Goal: Navigation & Orientation: Find specific page/section

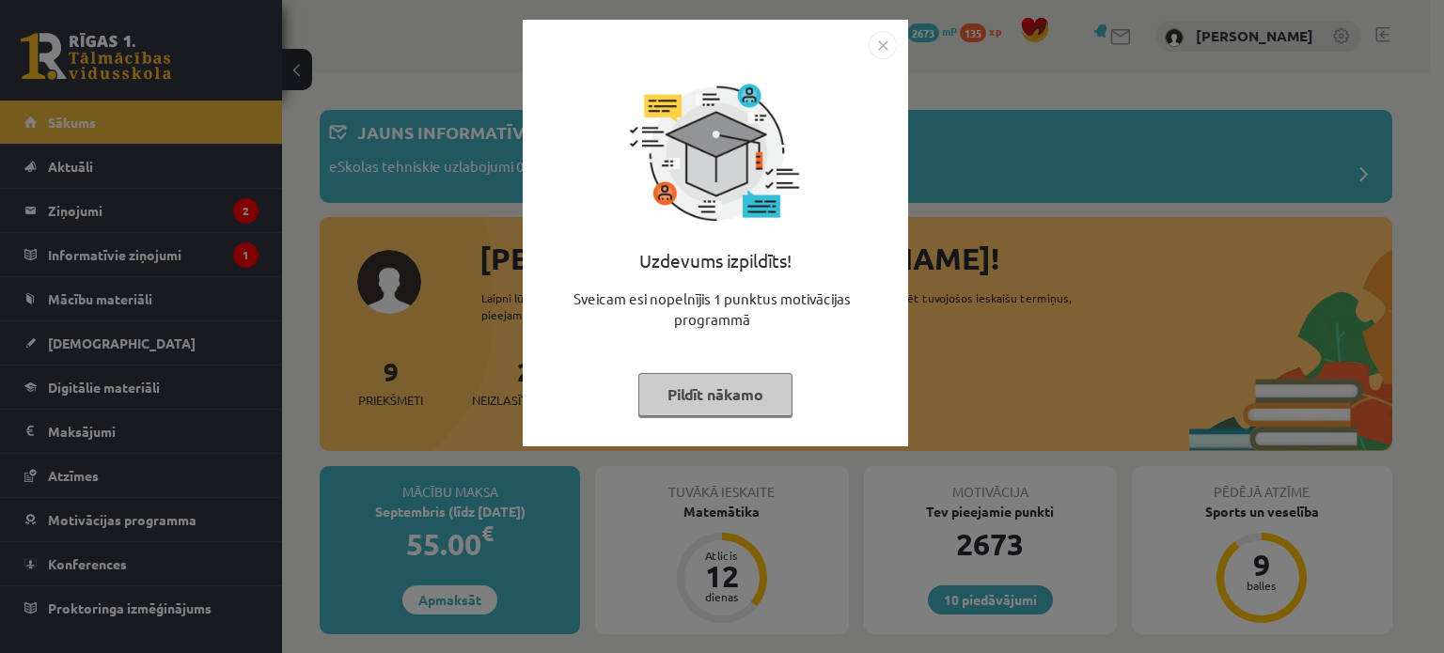
click at [759, 393] on button "Pildīt nākamo" at bounding box center [715, 394] width 154 height 43
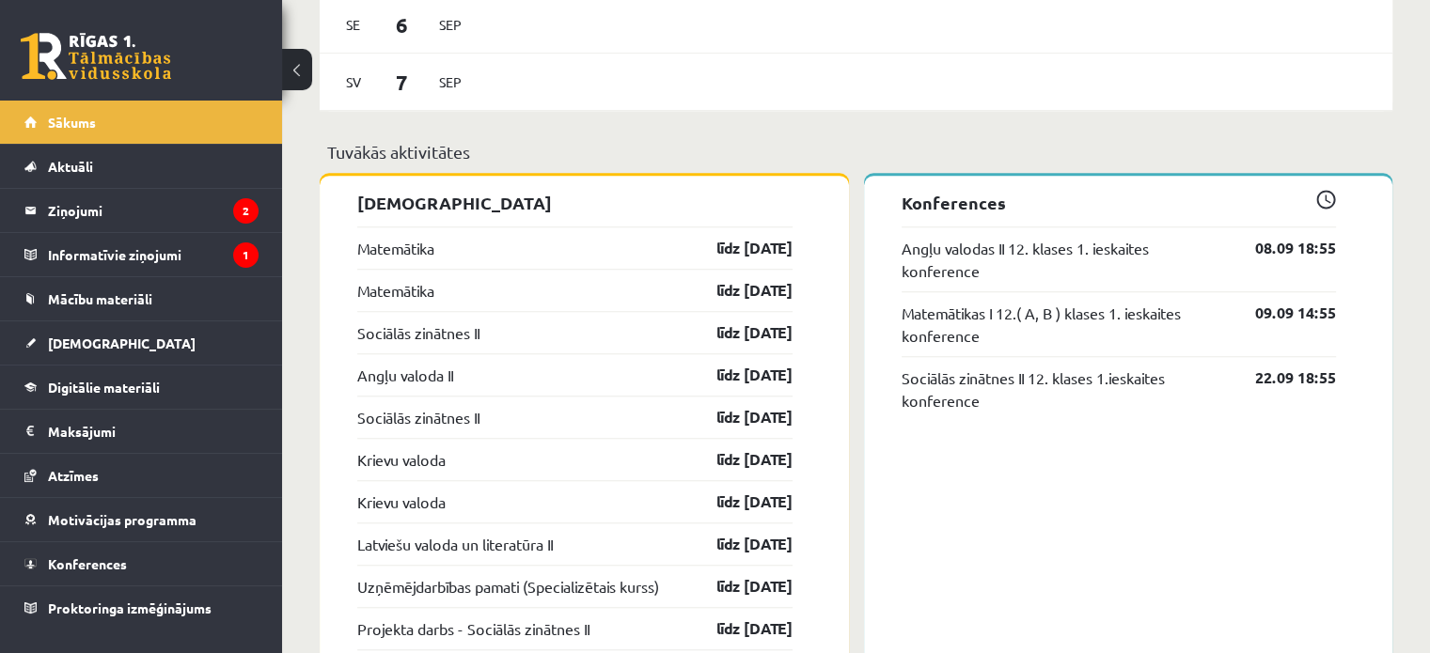
scroll to position [1495, 0]
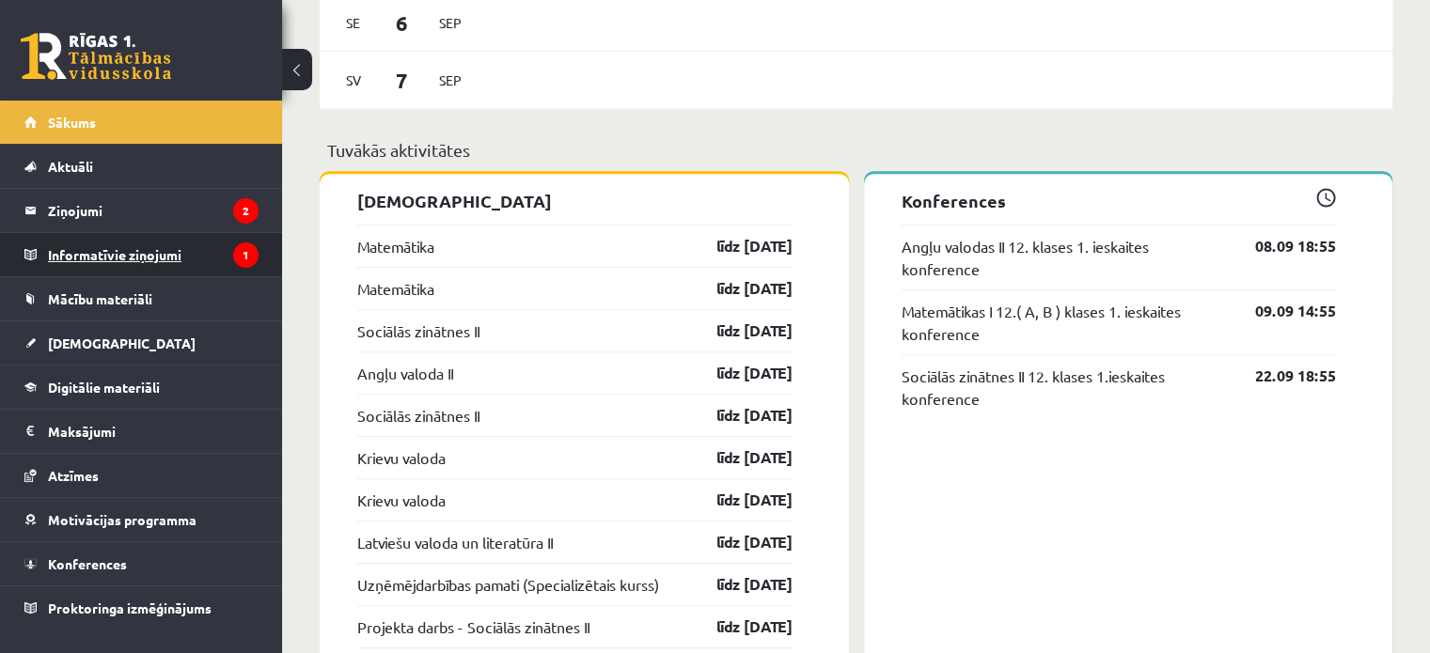
click at [147, 254] on legend "Informatīvie ziņojumi 1" at bounding box center [153, 254] width 211 height 43
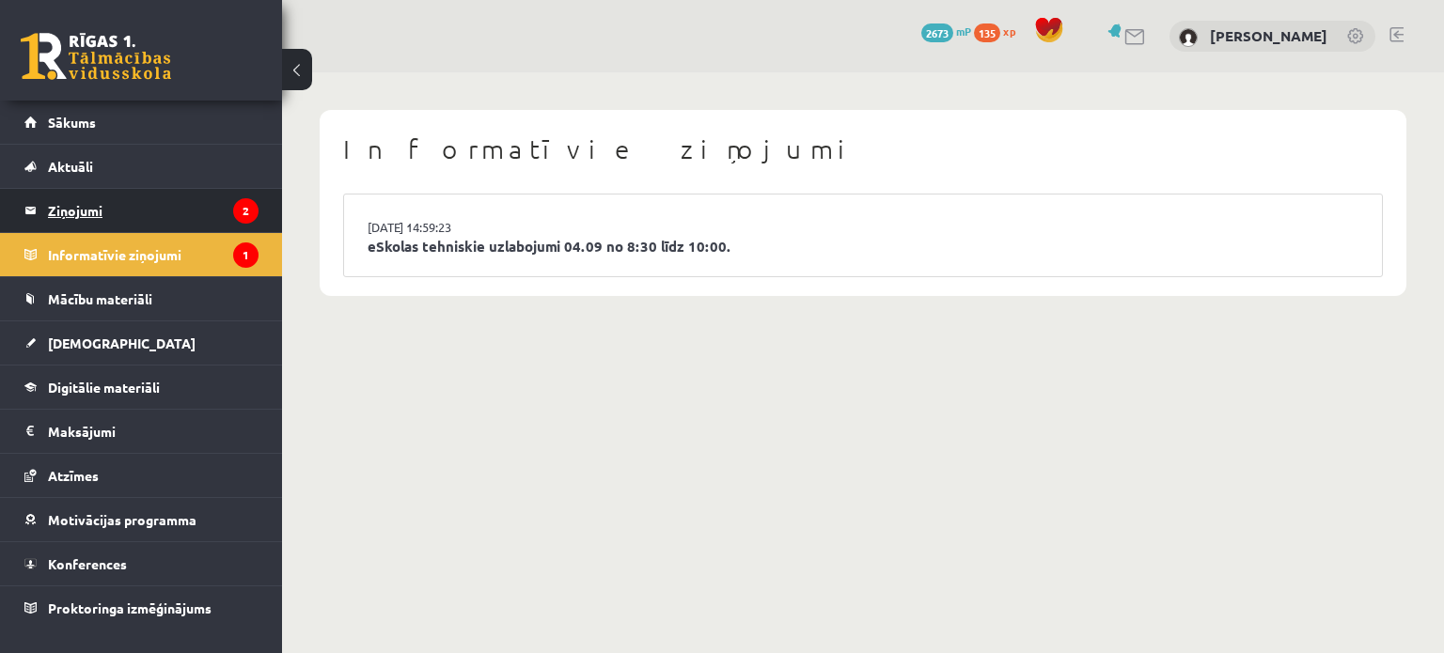
click at [169, 228] on legend "Ziņojumi 2" at bounding box center [153, 210] width 211 height 43
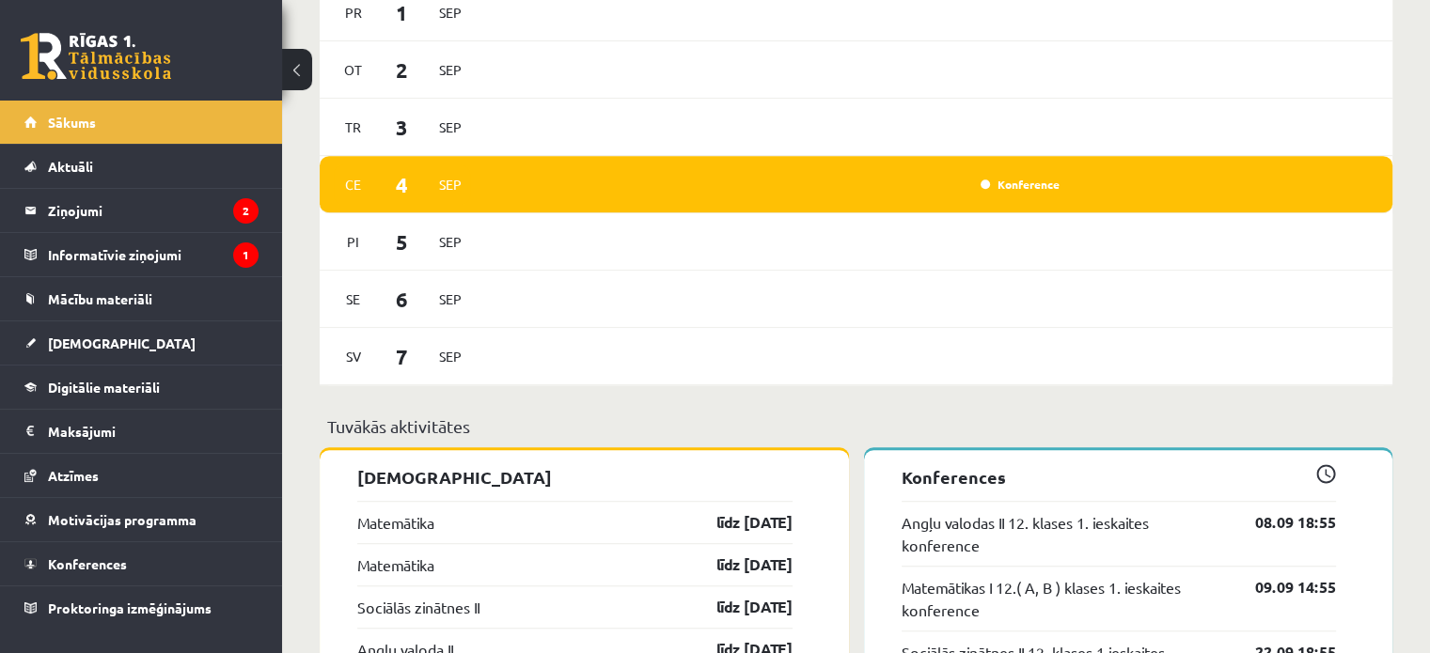
scroll to position [1220, 0]
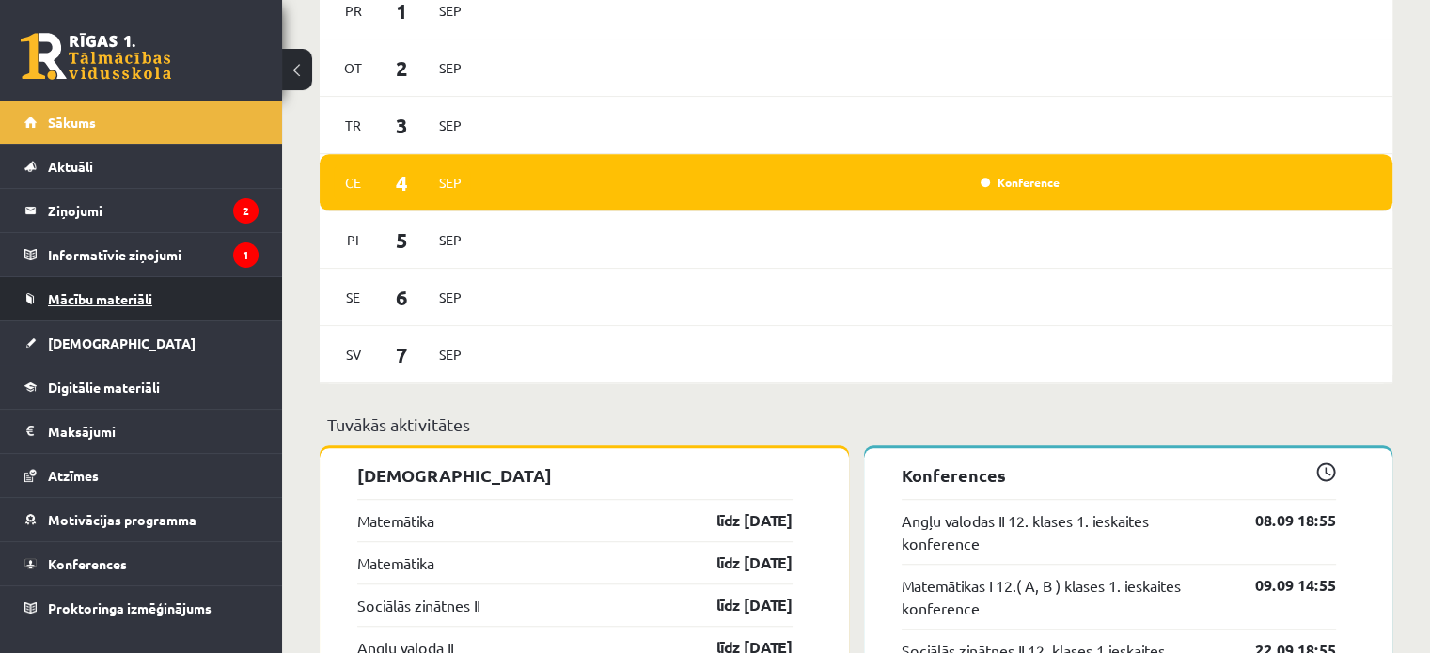
click at [163, 305] on link "Mācību materiāli" at bounding box center [141, 298] width 234 height 43
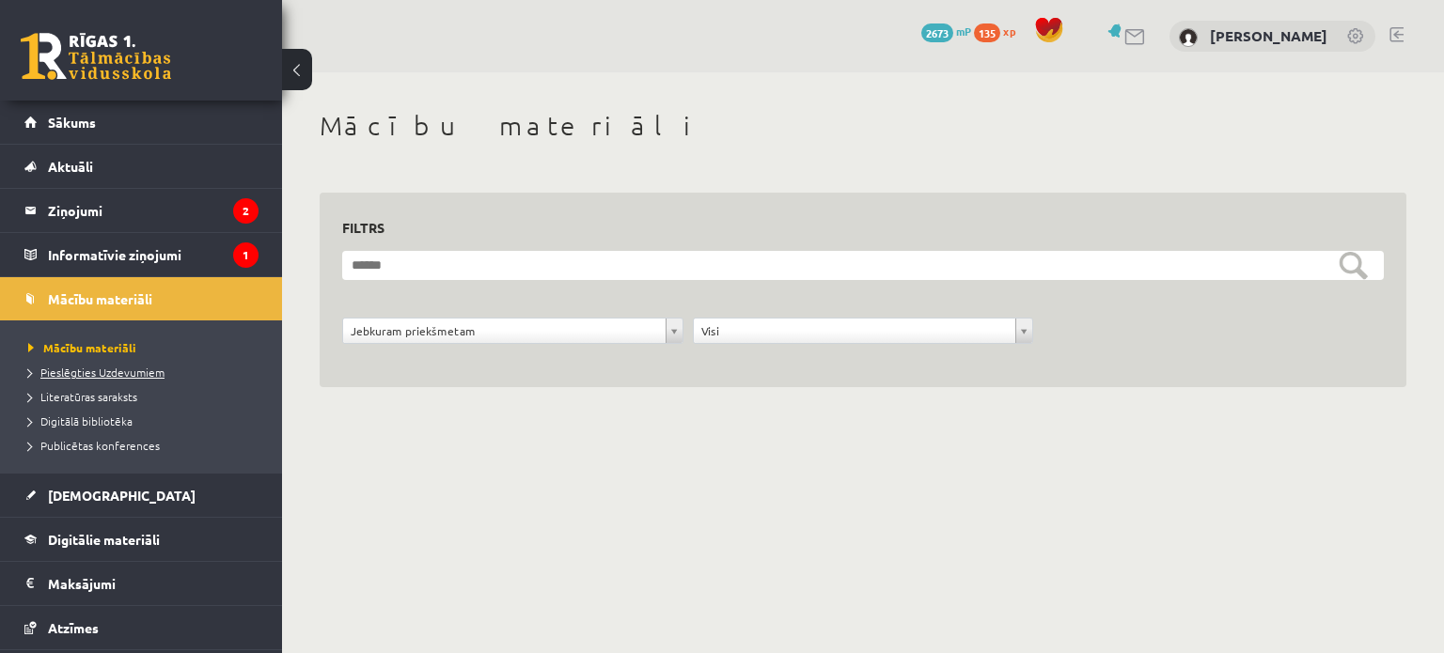
click at [180, 366] on link "Pieslēgties Uzdevumiem" at bounding box center [145, 372] width 235 height 17
